Goal: Information Seeking & Learning: Find specific fact

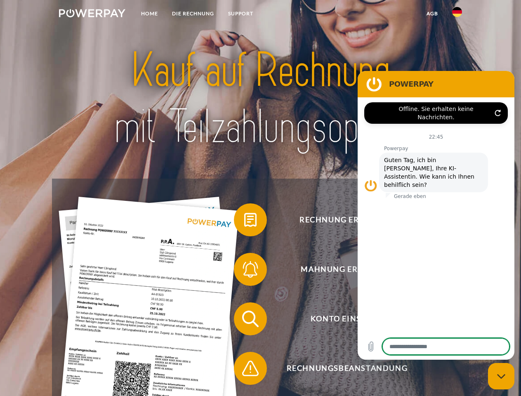
click at [92, 14] on img at bounding box center [92, 13] width 66 height 8
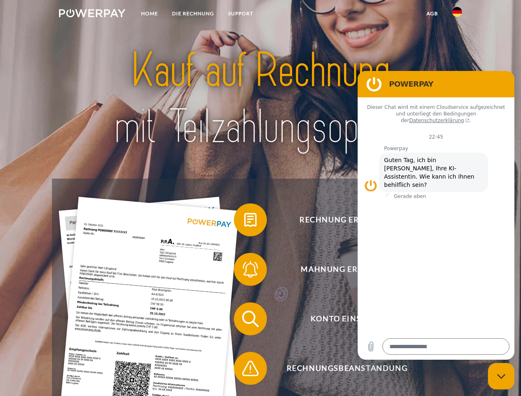
click at [457, 14] on img at bounding box center [457, 12] width 10 height 10
click at [432, 14] on link "agb" at bounding box center [432, 13] width 26 height 15
click at [244, 221] on span at bounding box center [237, 219] width 41 height 41
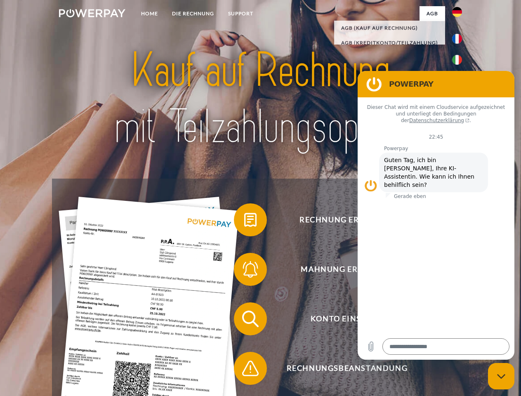
click at [244, 271] on span at bounding box center [237, 269] width 41 height 41
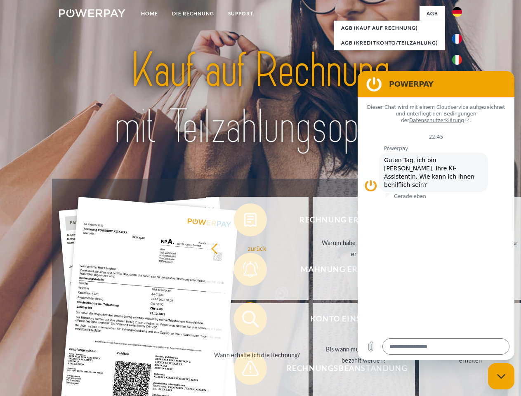
click at [312, 320] on link "Bis wann muss die Rechnung bezahlt werden?" at bounding box center [363, 354] width 103 height 103
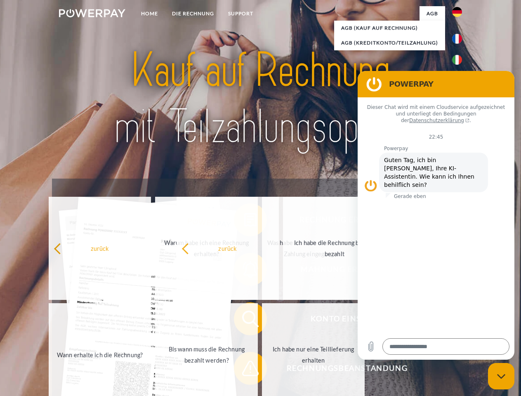
click at [244, 370] on span at bounding box center [237, 367] width 41 height 41
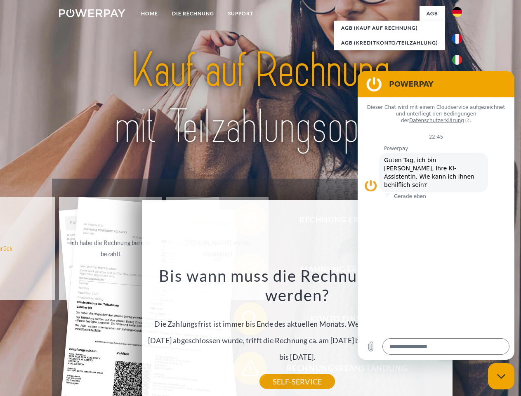
click at [501, 376] on icon "Messaging-Fenster schließen" at bounding box center [501, 375] width 9 height 5
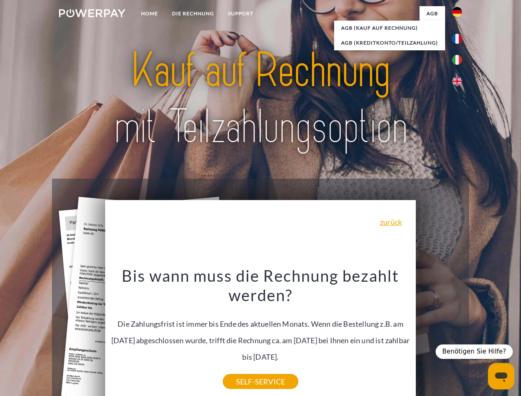
type textarea "*"
